Goal: Check status: Check status

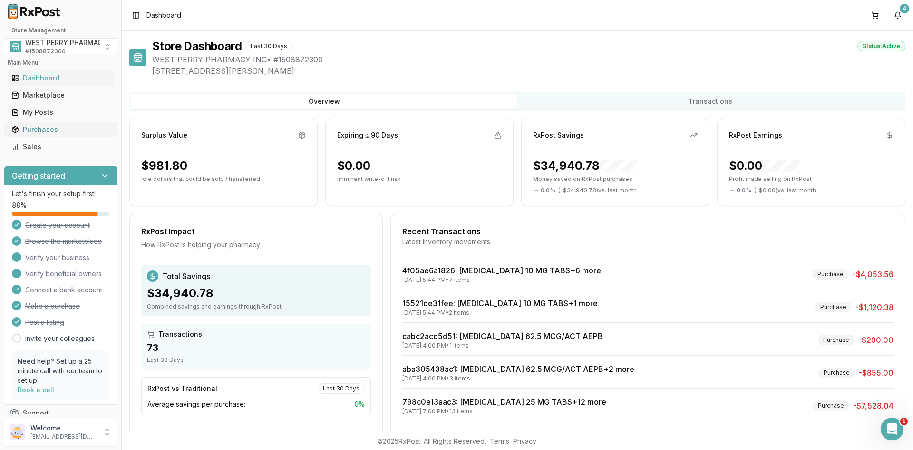
click at [43, 128] on div "Purchases" at bounding box center [60, 130] width 98 height 10
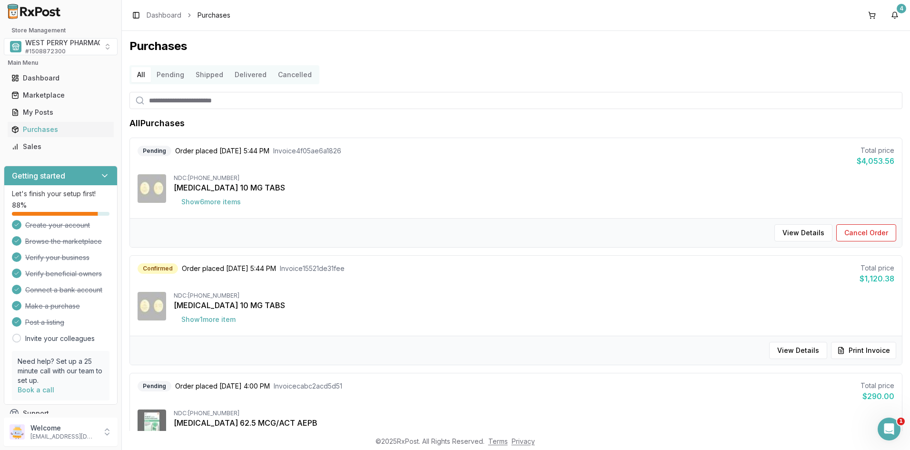
click at [781, 18] on div "Toggle Sidebar Dashboard Purchases 4" at bounding box center [516, 15] width 788 height 30
click at [187, 93] on input "search" at bounding box center [515, 100] width 773 height 17
type input "*****"
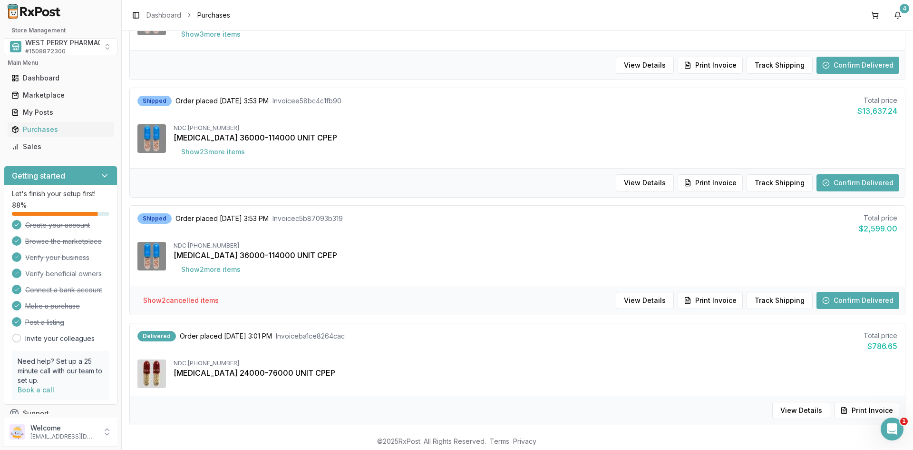
scroll to position [285, 0]
click at [774, 15] on div "Toggle Sidebar Dashboard Purchases 4" at bounding box center [518, 15] width 792 height 30
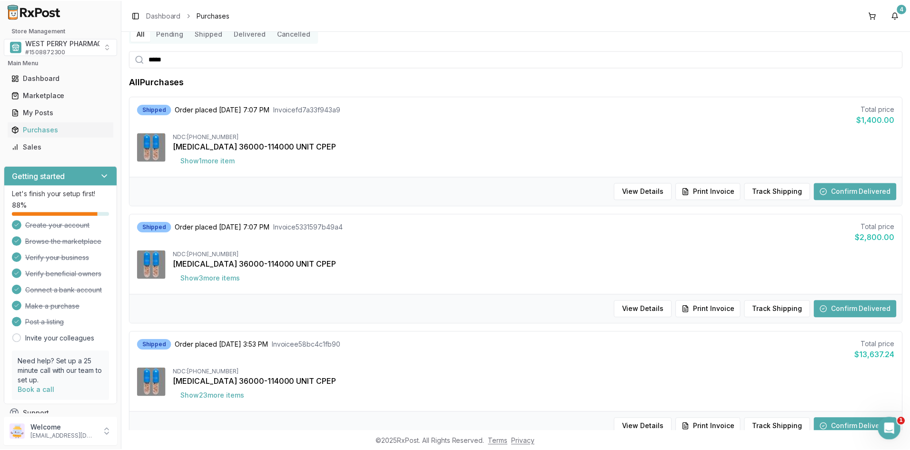
scroll to position [0, 0]
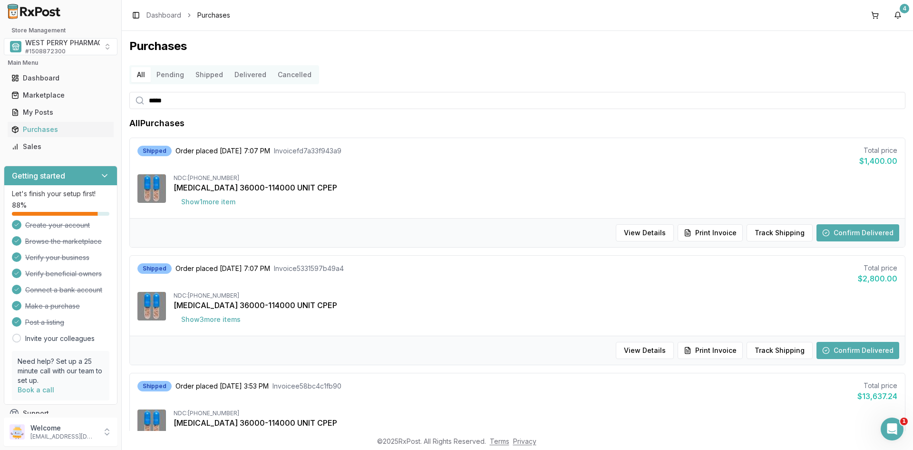
click at [47, 35] on div "Store Management WEST PERRY PHARMACY INC # 1508872300" at bounding box center [61, 41] width 114 height 29
click at [47, 41] on span "WEST PERRY PHARMACY INC" at bounding box center [73, 43] width 96 height 10
click at [59, 98] on span "Care Options Rx Group" at bounding box center [75, 102] width 76 height 10
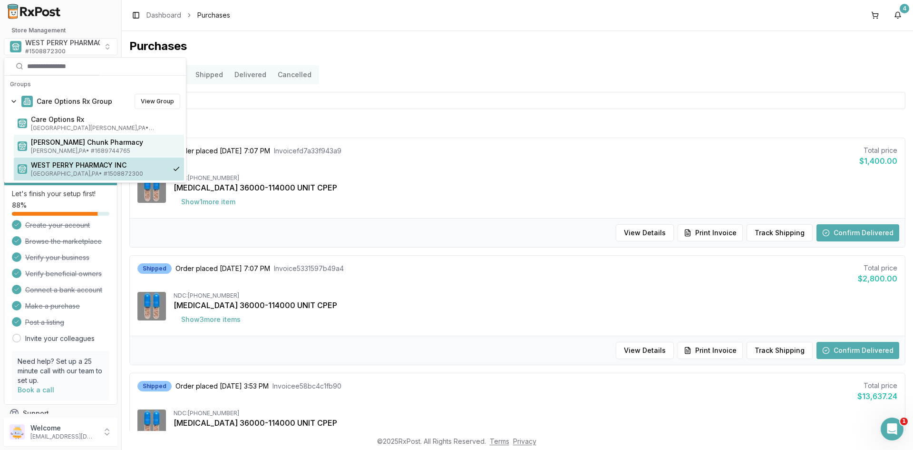
click at [58, 144] on span "[PERSON_NAME] Chunk Pharmacy" at bounding box center [105, 142] width 149 height 10
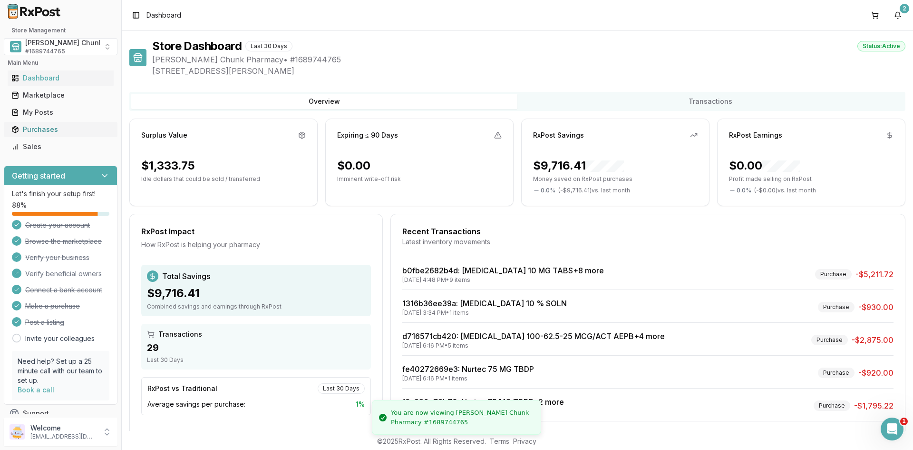
click at [53, 132] on div "Purchases" at bounding box center [60, 130] width 98 height 10
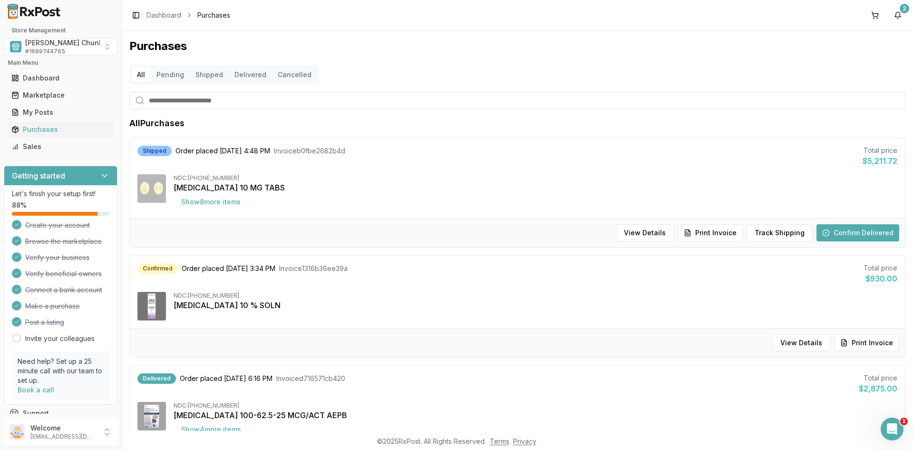
drag, startPoint x: 248, startPoint y: 104, endPoint x: 239, endPoint y: 104, distance: 9.0
click at [247, 104] on input "search" at bounding box center [517, 100] width 776 height 17
type input "*****"
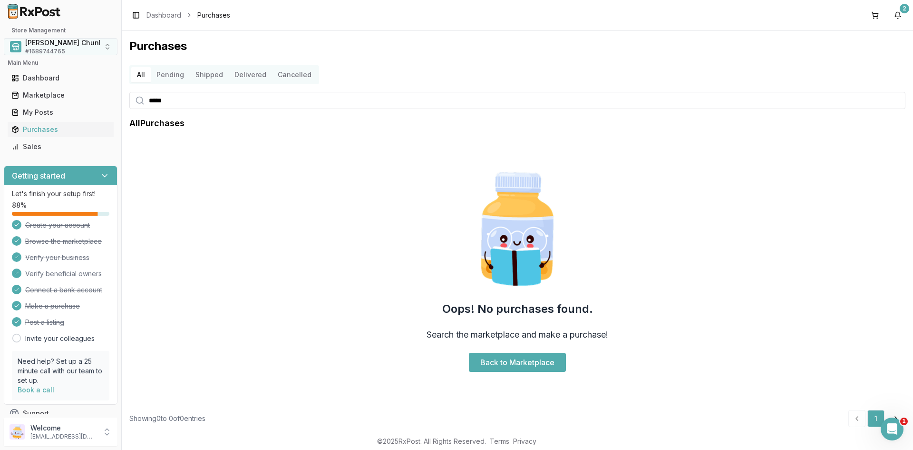
click at [54, 46] on span "[PERSON_NAME] Chunk Pharmacy" at bounding box center [81, 43] width 112 height 10
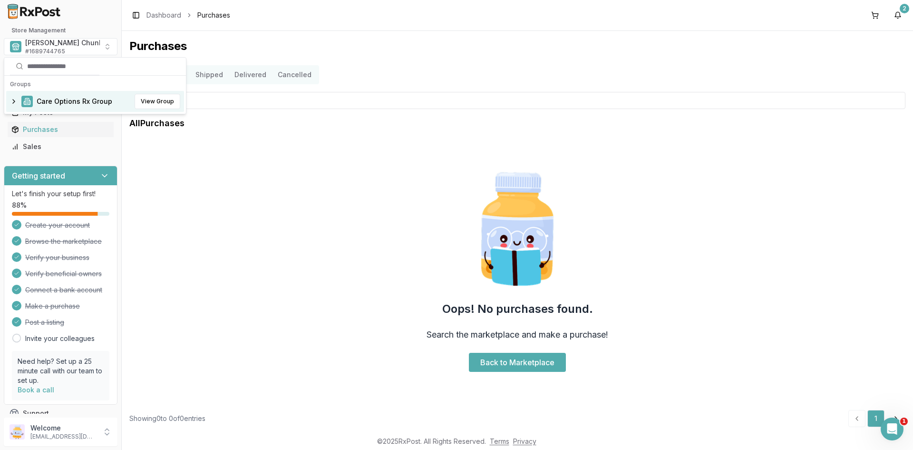
click at [59, 102] on span "Care Options Rx Group" at bounding box center [75, 102] width 76 height 10
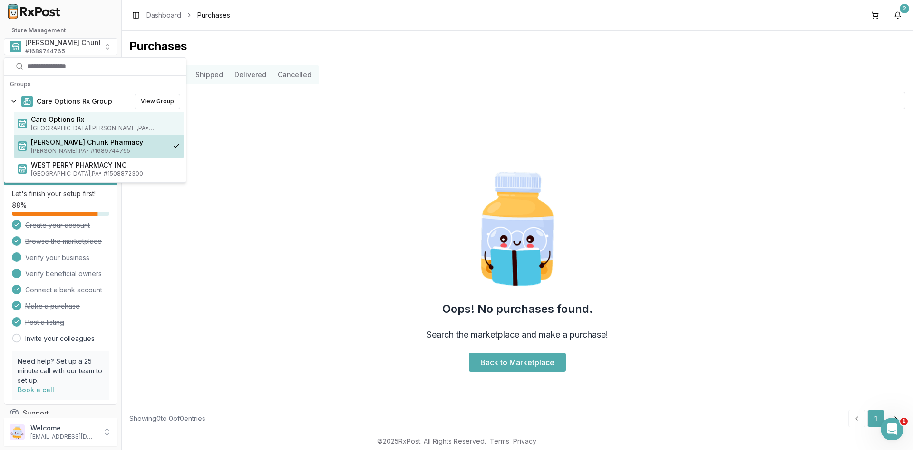
click at [62, 118] on span "Care Options Rx" at bounding box center [105, 120] width 149 height 10
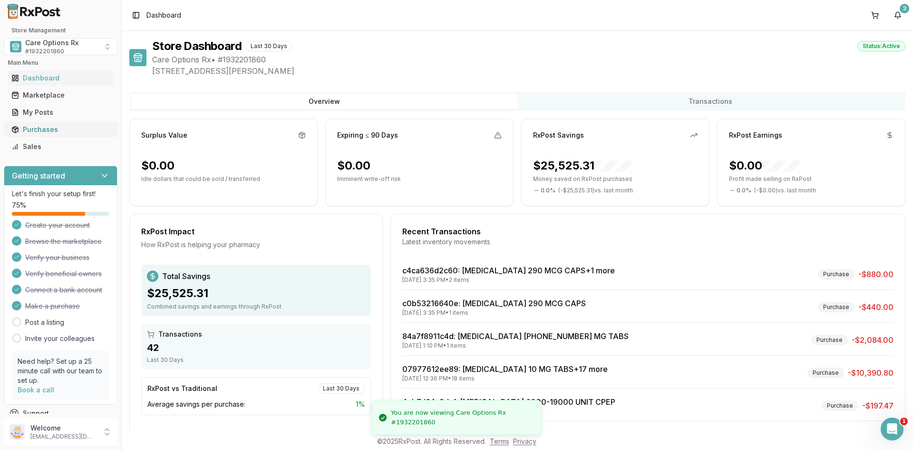
click at [57, 133] on div "Purchases" at bounding box center [60, 130] width 98 height 10
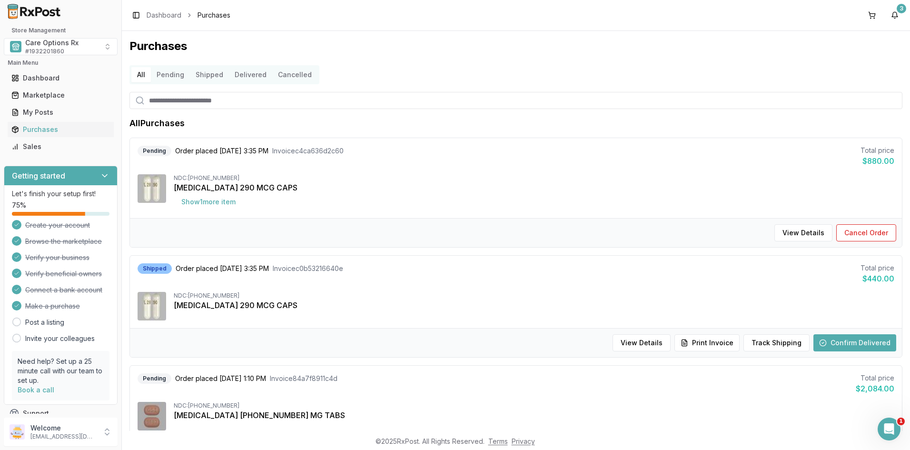
drag, startPoint x: 199, startPoint y: 98, endPoint x: 194, endPoint y: 102, distance: 6.8
click at [199, 98] on input "search" at bounding box center [515, 100] width 773 height 17
type input "*****"
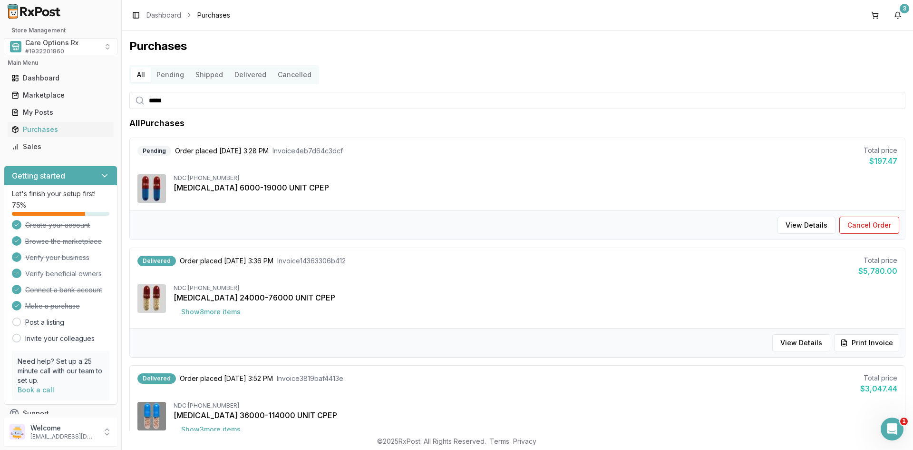
click at [845, 49] on h1 "Purchases" at bounding box center [517, 46] width 776 height 15
click at [46, 48] on span "# 1932201860" at bounding box center [44, 52] width 39 height 8
click at [51, 104] on span "Care Options Rx Group" at bounding box center [75, 102] width 76 height 10
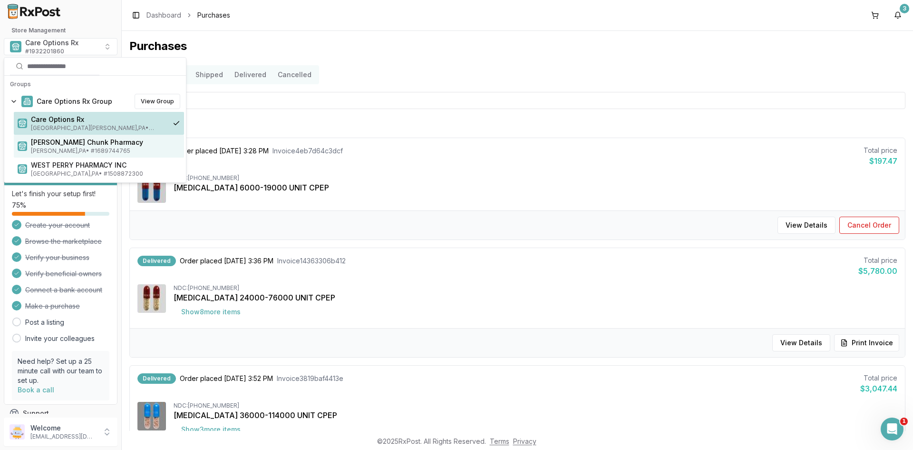
click at [72, 146] on span "[PERSON_NAME] Chunk Pharmacy" at bounding box center [105, 142] width 149 height 10
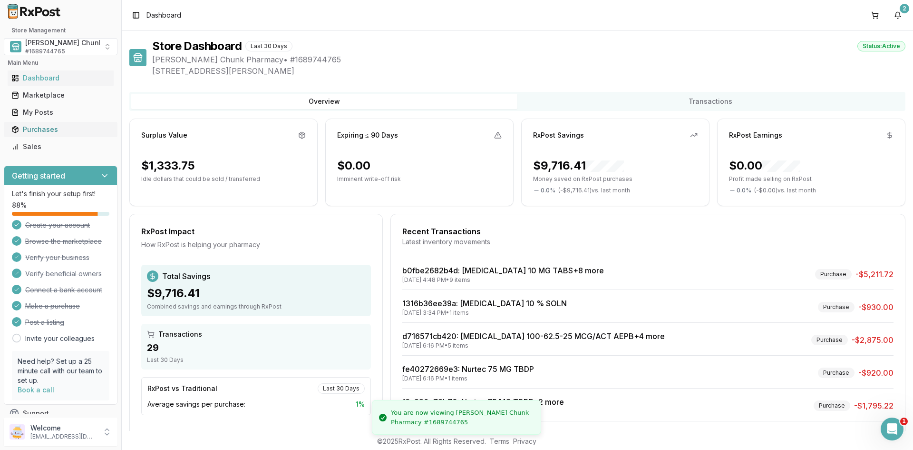
click at [36, 128] on div "Purchases" at bounding box center [60, 130] width 98 height 10
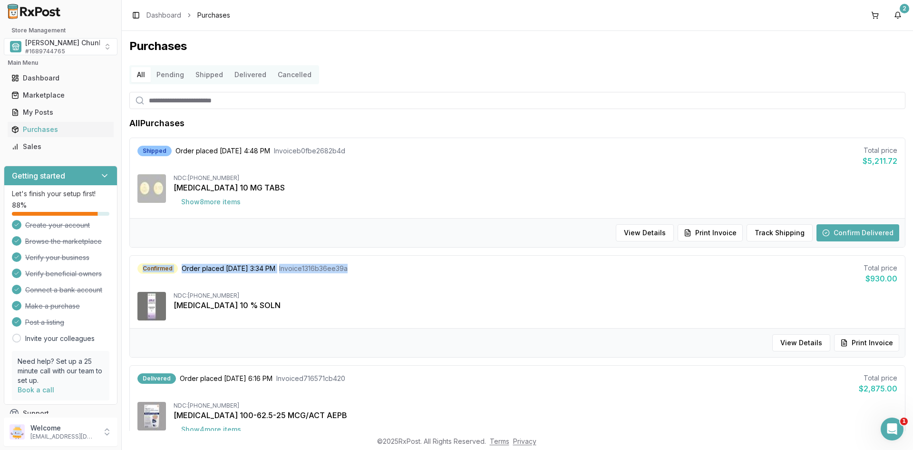
drag, startPoint x: 141, startPoint y: 268, endPoint x: 366, endPoint y: 265, distance: 224.6
click at [366, 265] on div "Confirmed Order placed [DATE] 3:34 PM Invoice 1316b36ee39a Total price $930.00" at bounding box center [517, 273] width 760 height 21
copy div "Confirmed Order placed [DATE] 3:34 PM Invoice 1316b36ee39a"
click at [844, 53] on h1 "Purchases" at bounding box center [517, 46] width 776 height 15
click at [288, 307] on div "[MEDICAL_DATA] 10 % SOLN" at bounding box center [536, 304] width 724 height 11
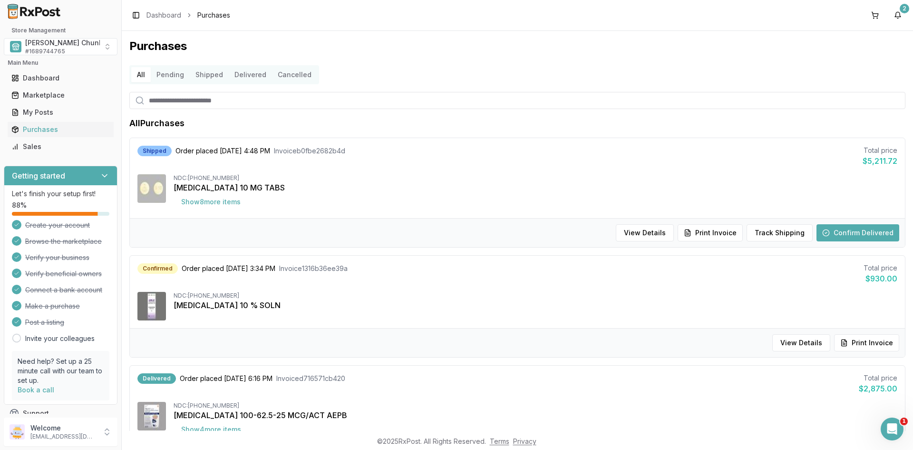
drag, startPoint x: 800, startPoint y: 101, endPoint x: 735, endPoint y: 107, distance: 65.9
click at [800, 101] on input "search" at bounding box center [517, 100] width 776 height 17
click at [39, 49] on span "# 1689744765" at bounding box center [45, 52] width 40 height 8
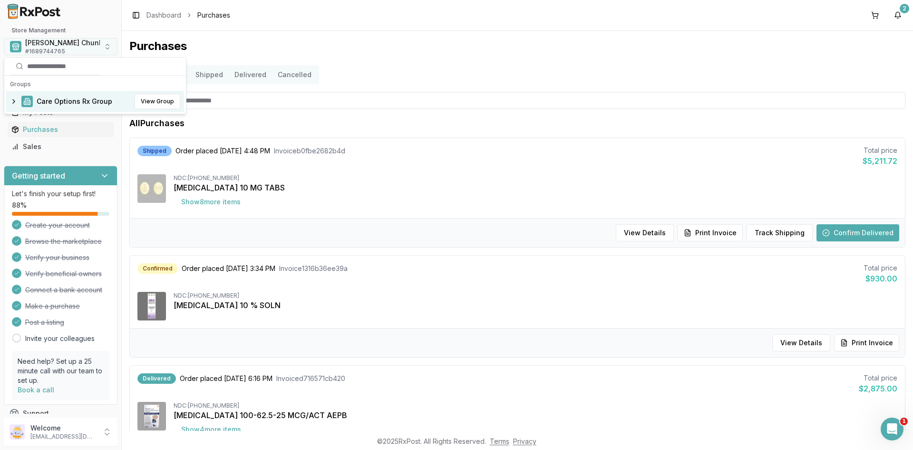
click at [48, 41] on span "[PERSON_NAME] Chunk Pharmacy" at bounding box center [81, 43] width 112 height 10
click at [55, 45] on span "[PERSON_NAME] Chunk Pharmacy" at bounding box center [81, 43] width 112 height 10
click at [67, 99] on span "Care Options Rx Group" at bounding box center [75, 102] width 76 height 10
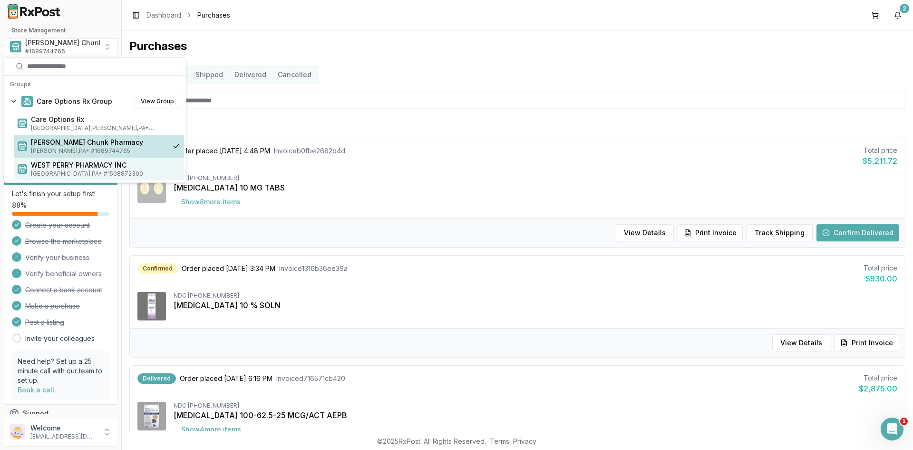
click at [68, 167] on span "WEST PERRY PHARMACY INC" at bounding box center [105, 165] width 149 height 10
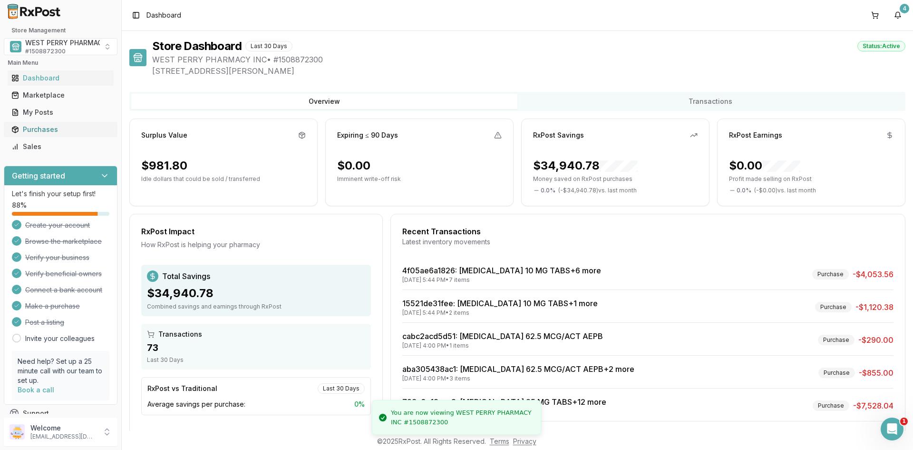
click at [49, 133] on div "Purchases" at bounding box center [60, 130] width 98 height 10
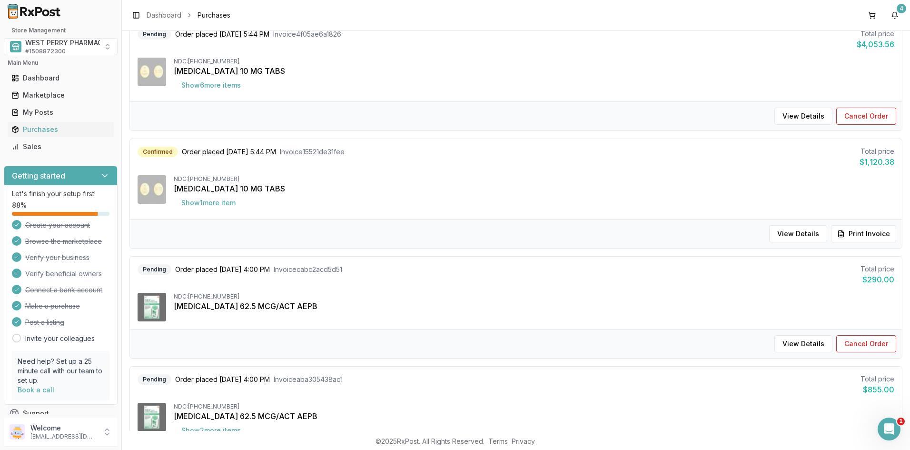
scroll to position [95, 0]
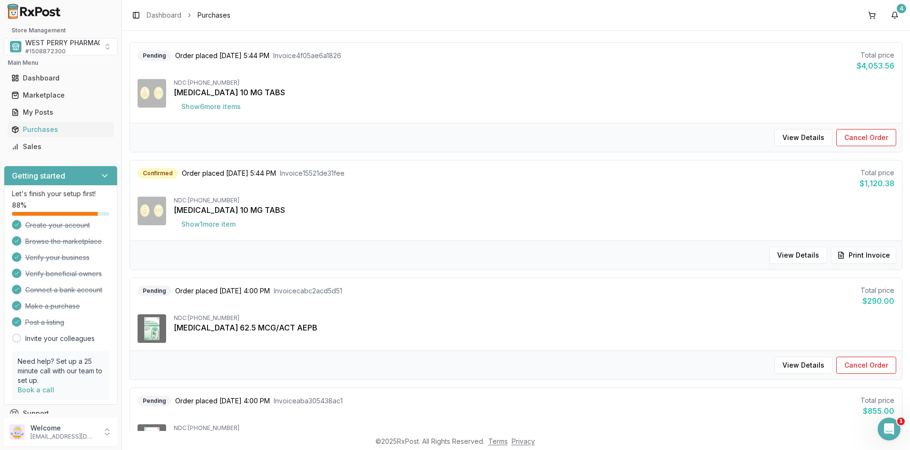
click at [372, 167] on div "Confirmed Order placed [DATE] 5:44 PM Invoice 15521de31fee Total price $1,120.3…" at bounding box center [516, 200] width 772 height 80
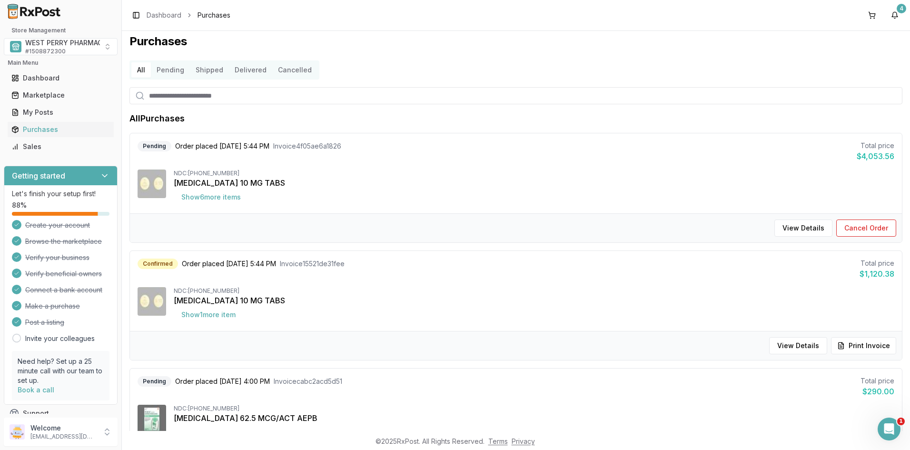
scroll to position [0, 0]
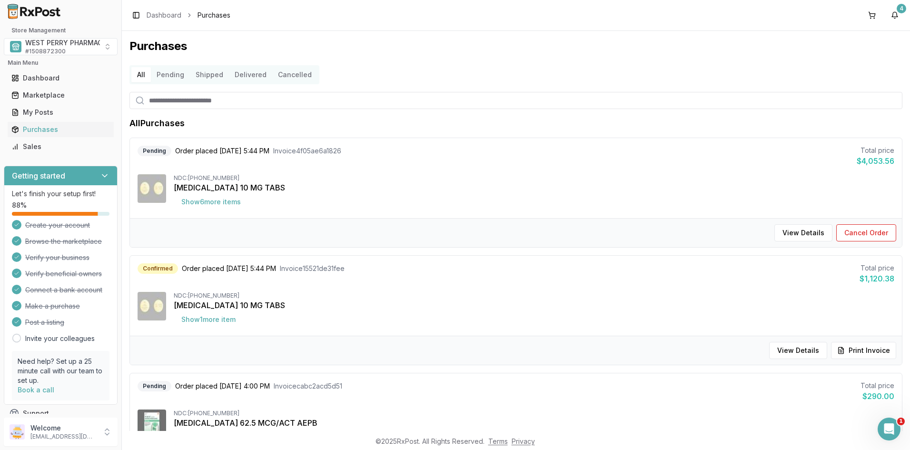
click at [390, 88] on div "Purchases All Pending Shipped Delivered Cancelled All Purchases Pending Order p…" at bounding box center [516, 231] width 788 height 400
click at [806, 34] on div "Purchases All Pending Shipped Delivered Cancelled All Purchases Pending Order p…" at bounding box center [516, 231] width 788 height 400
